Goal: Task Accomplishment & Management: Complete application form

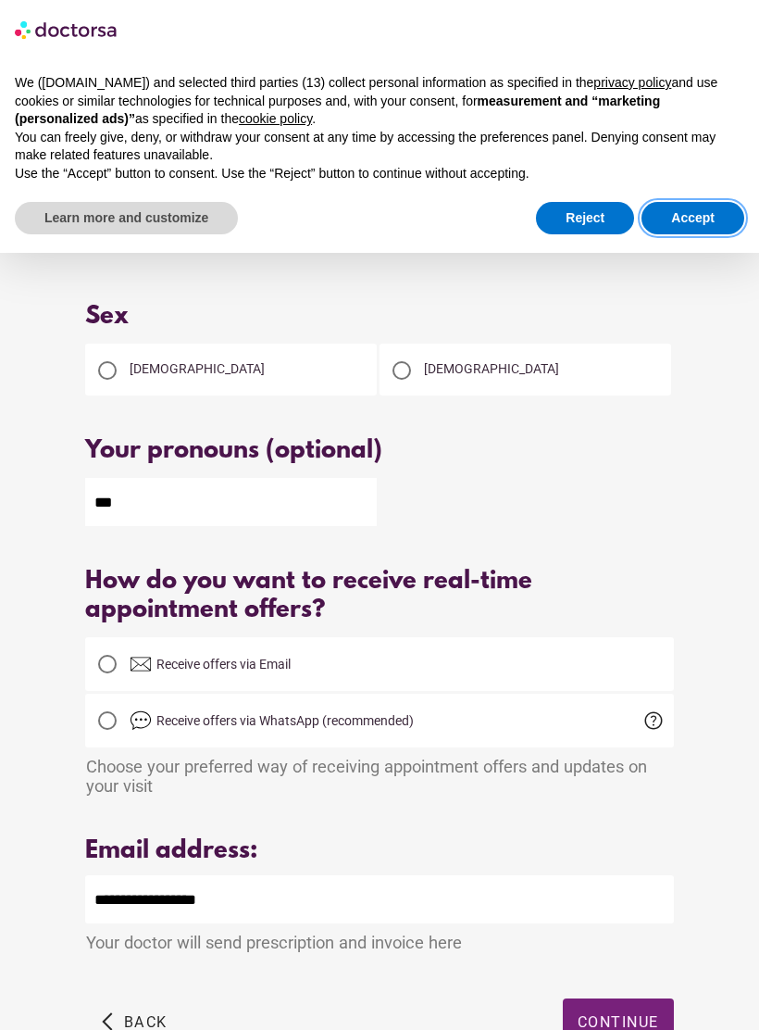
click at [701, 218] on button "Accept" at bounding box center [693, 218] width 103 height 33
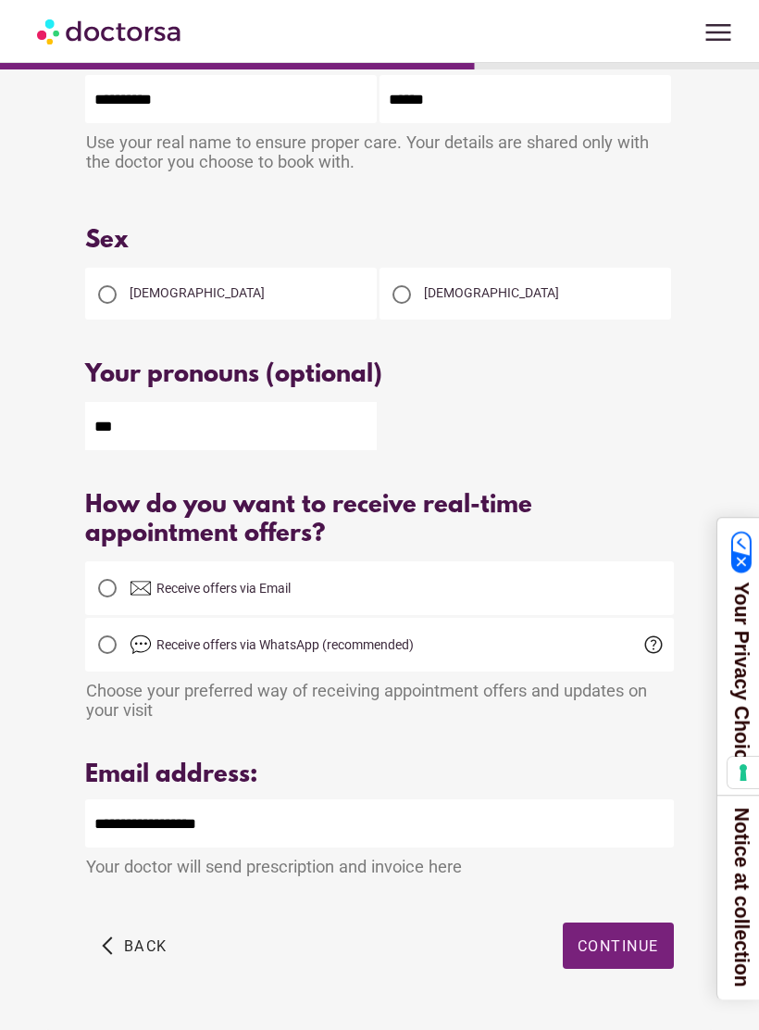
scroll to position [117, 0]
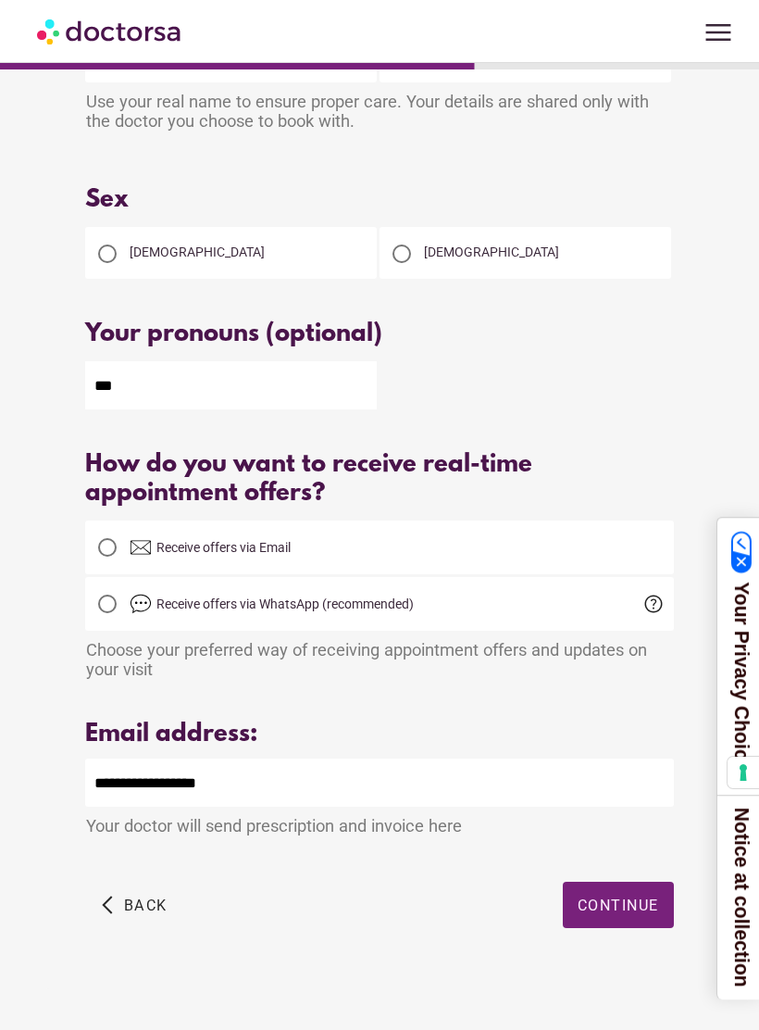
click at [641, 914] on span "Continue" at bounding box center [618, 905] width 81 height 18
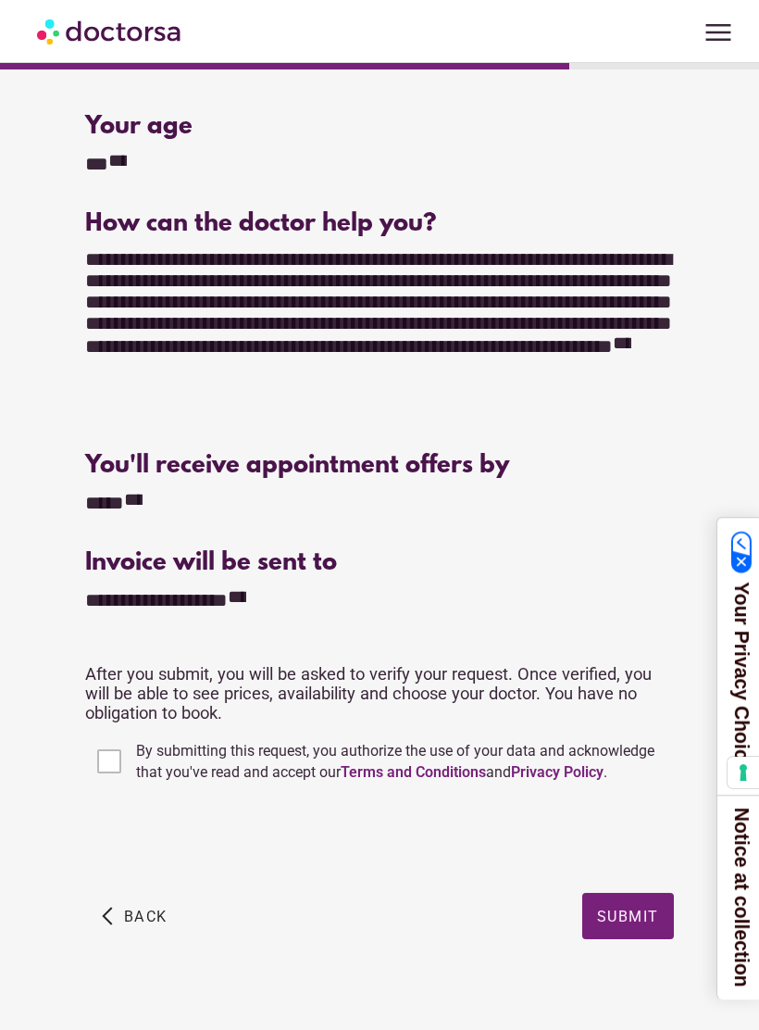
scroll to position [235, 0]
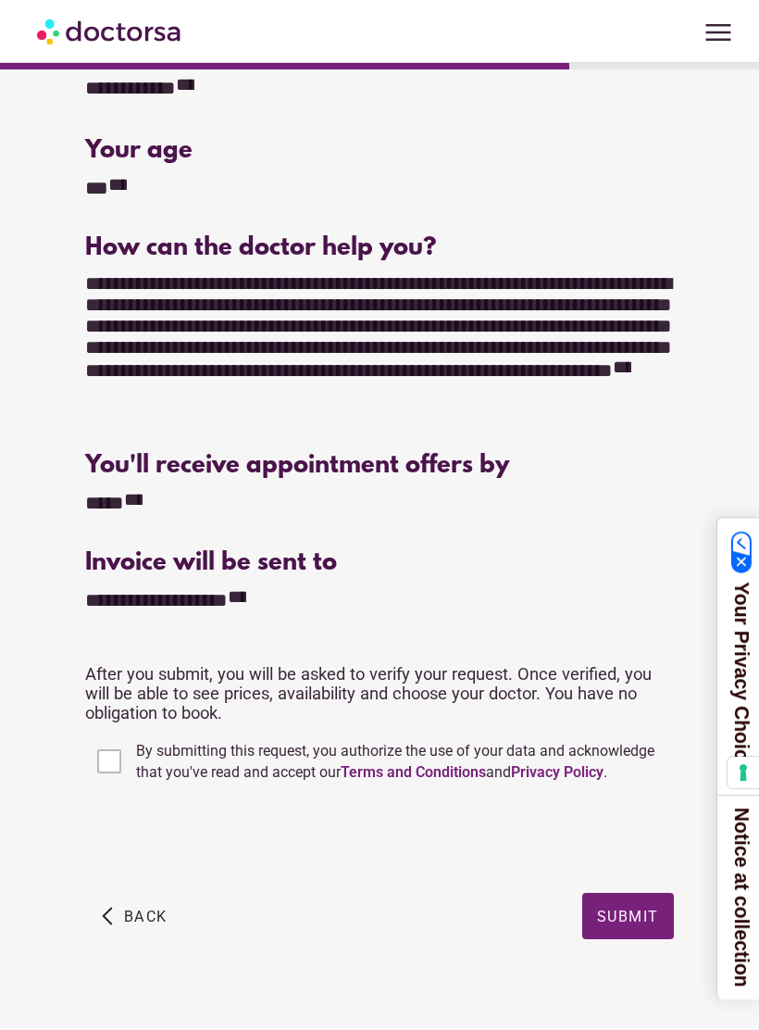
click at [133, 763] on label "By submitting this request, you authorize the use of your data and acknowledge …" at bounding box center [402, 761] width 541 height 43
click at [633, 924] on span "Submit" at bounding box center [628, 915] width 62 height 18
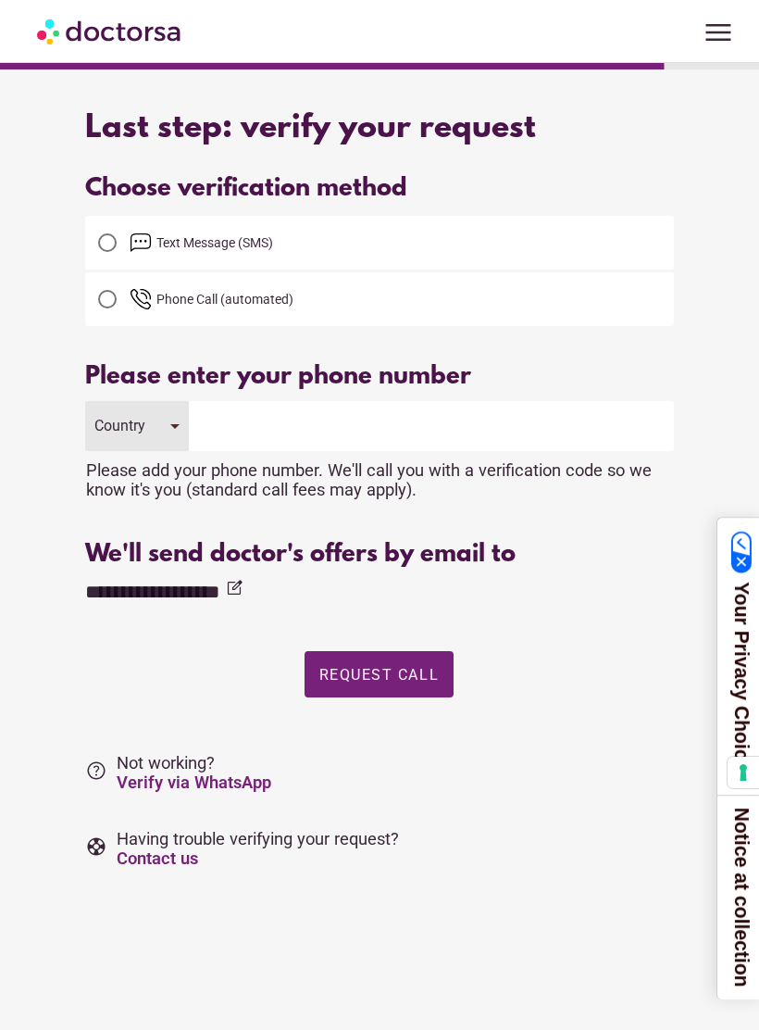
click at [154, 437] on div "Country" at bounding box center [136, 426] width 103 height 50
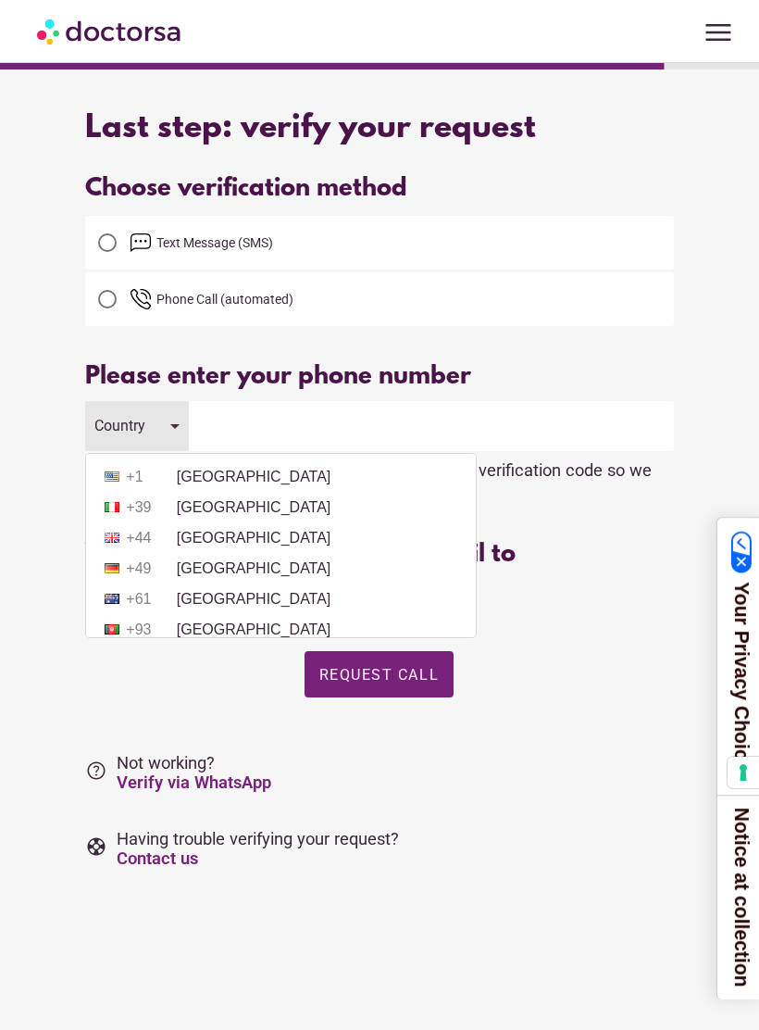
click at [244, 481] on li "+1 [GEOGRAPHIC_DATA]" at bounding box center [280, 477] width 371 height 28
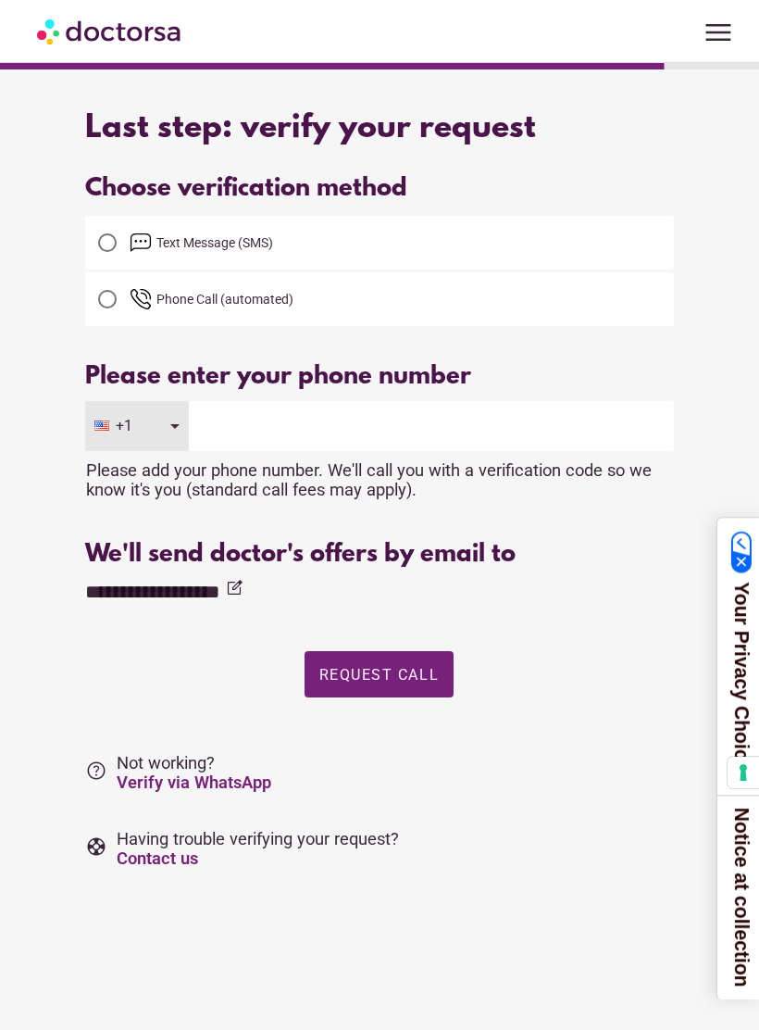
click at [271, 431] on input "tel" at bounding box center [431, 426] width 485 height 50
type input "**********"
click at [417, 677] on span "Request Call" at bounding box center [378, 675] width 119 height 18
click at [411, 683] on span "Request Call" at bounding box center [378, 675] width 119 height 18
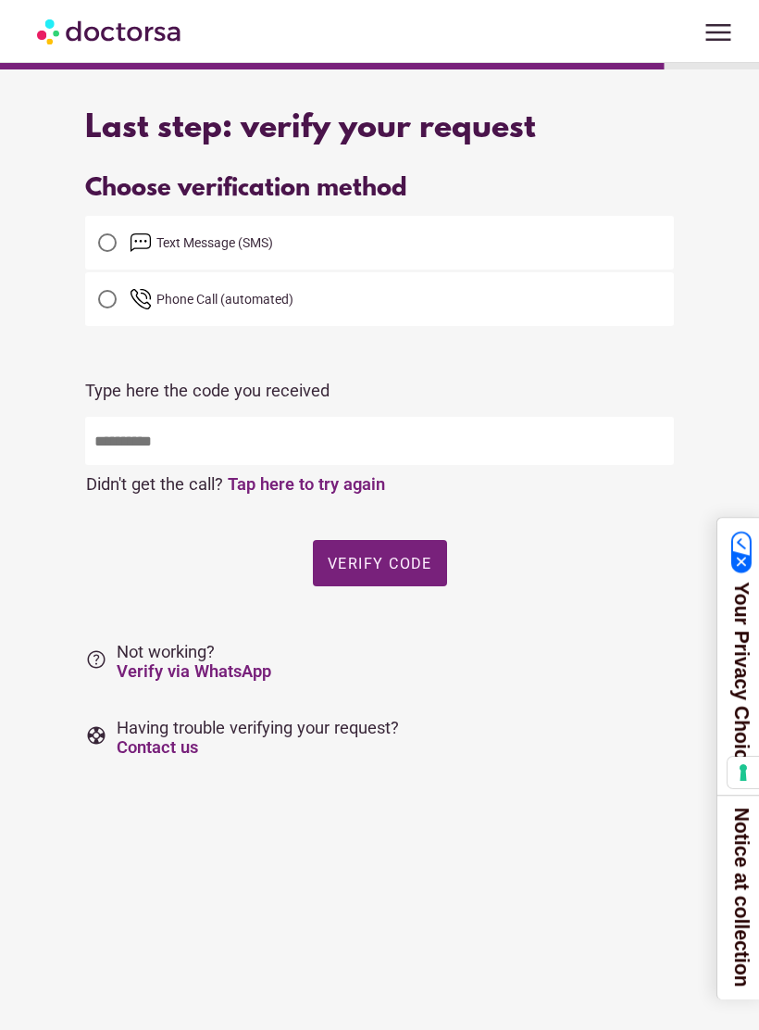
click at [203, 440] on input "text" at bounding box center [379, 441] width 588 height 48
click at [222, 448] on input "**********" at bounding box center [379, 441] width 588 height 48
type input "*"
click at [347, 493] on link "Tap here to try again" at bounding box center [306, 483] width 157 height 19
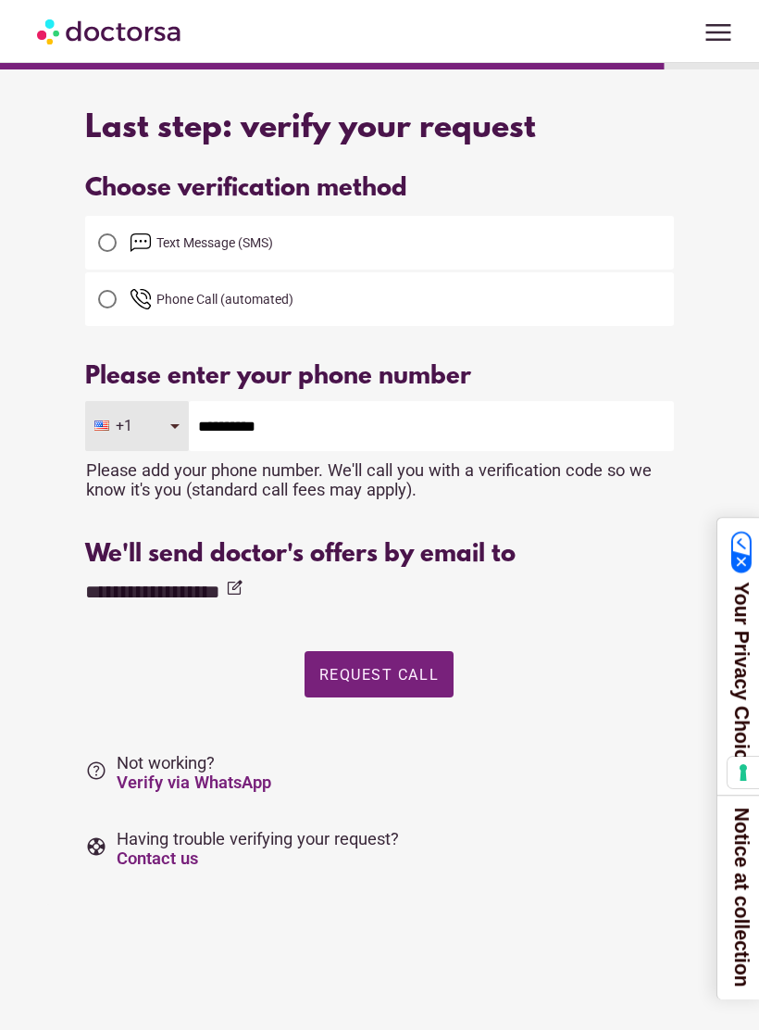
click at [174, 867] on link "Contact us" at bounding box center [157, 857] width 81 height 19
